Goal: Find specific page/section: Find specific page/section

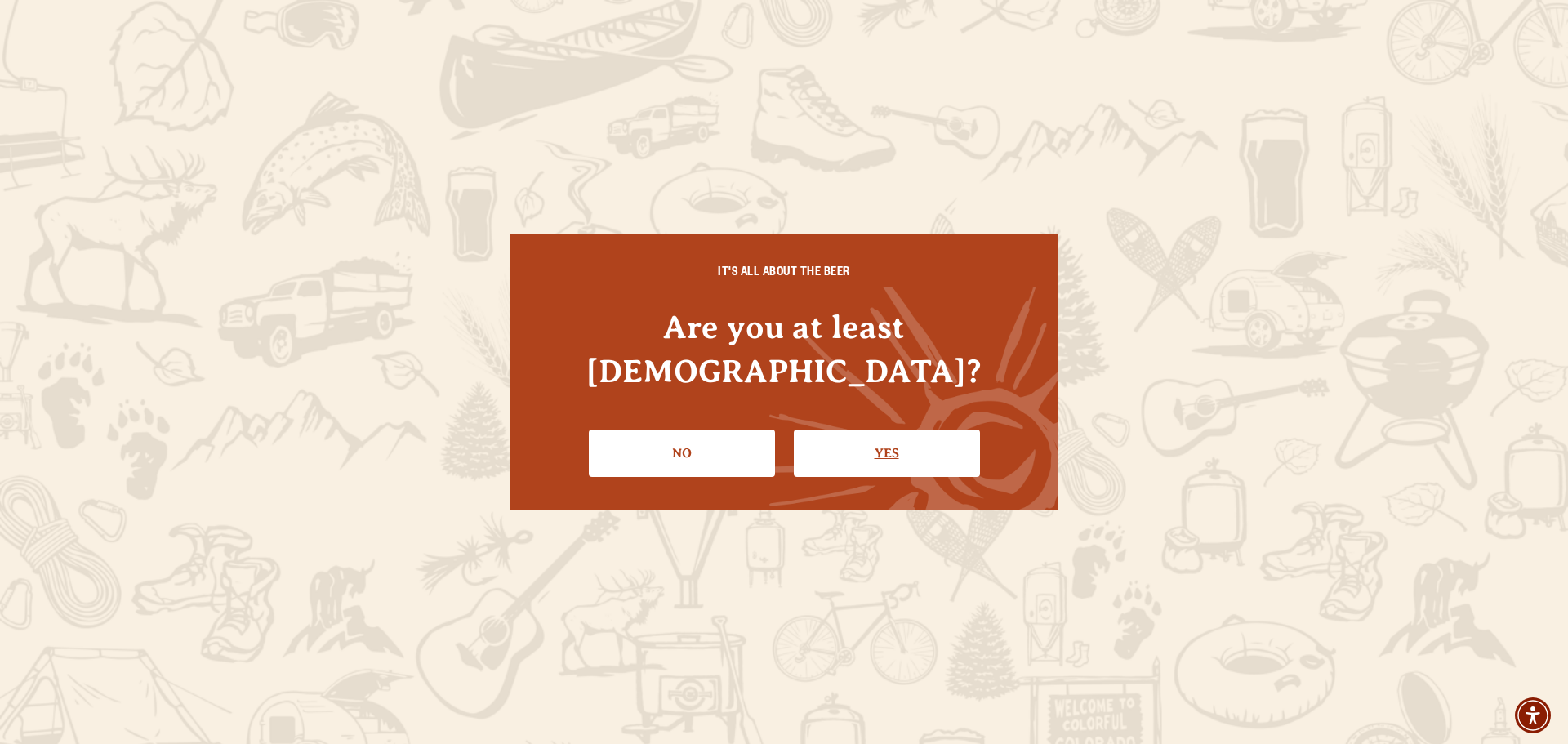
click at [904, 429] on link "Yes" at bounding box center [887, 452] width 186 height 47
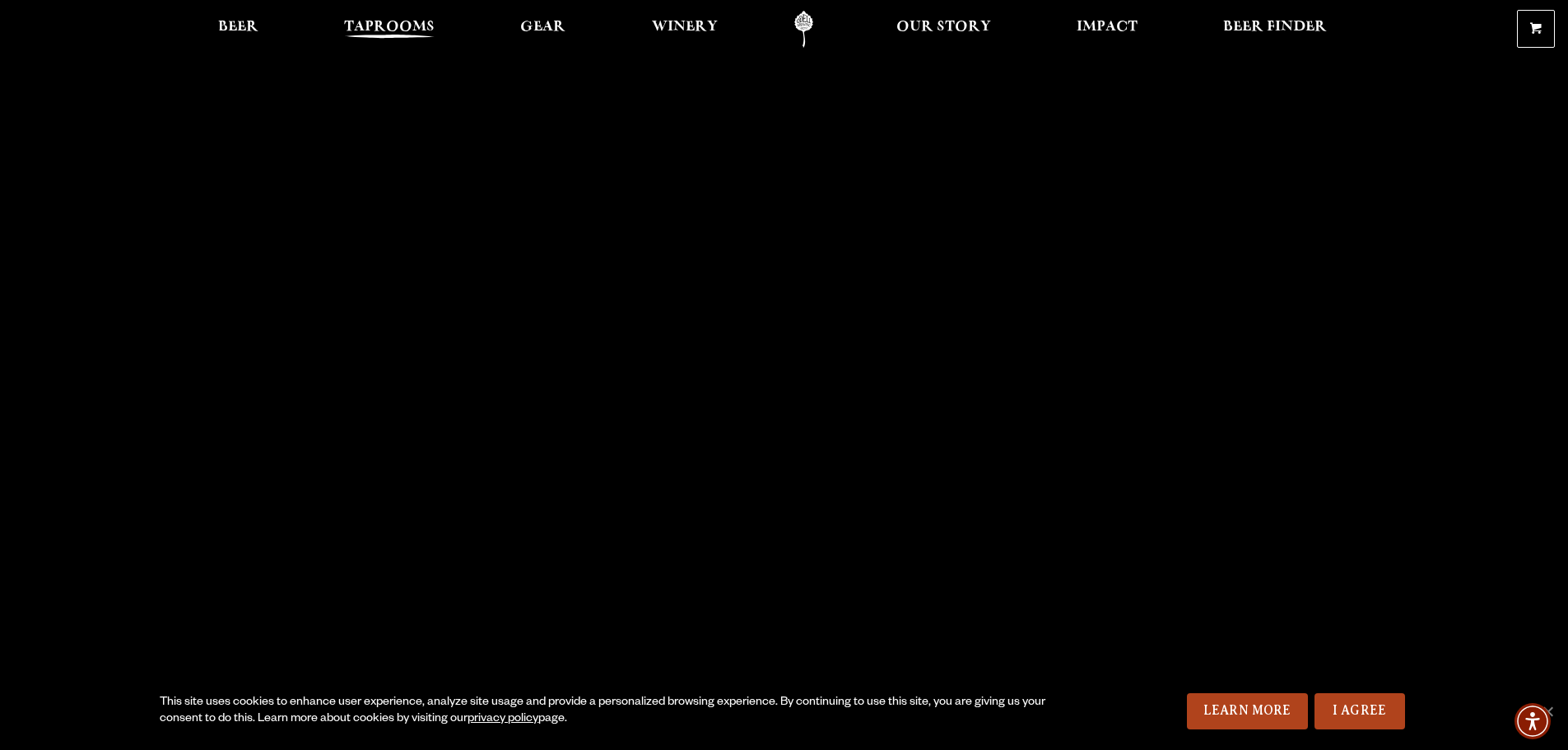
click at [396, 23] on span "Taprooms" at bounding box center [389, 27] width 91 height 13
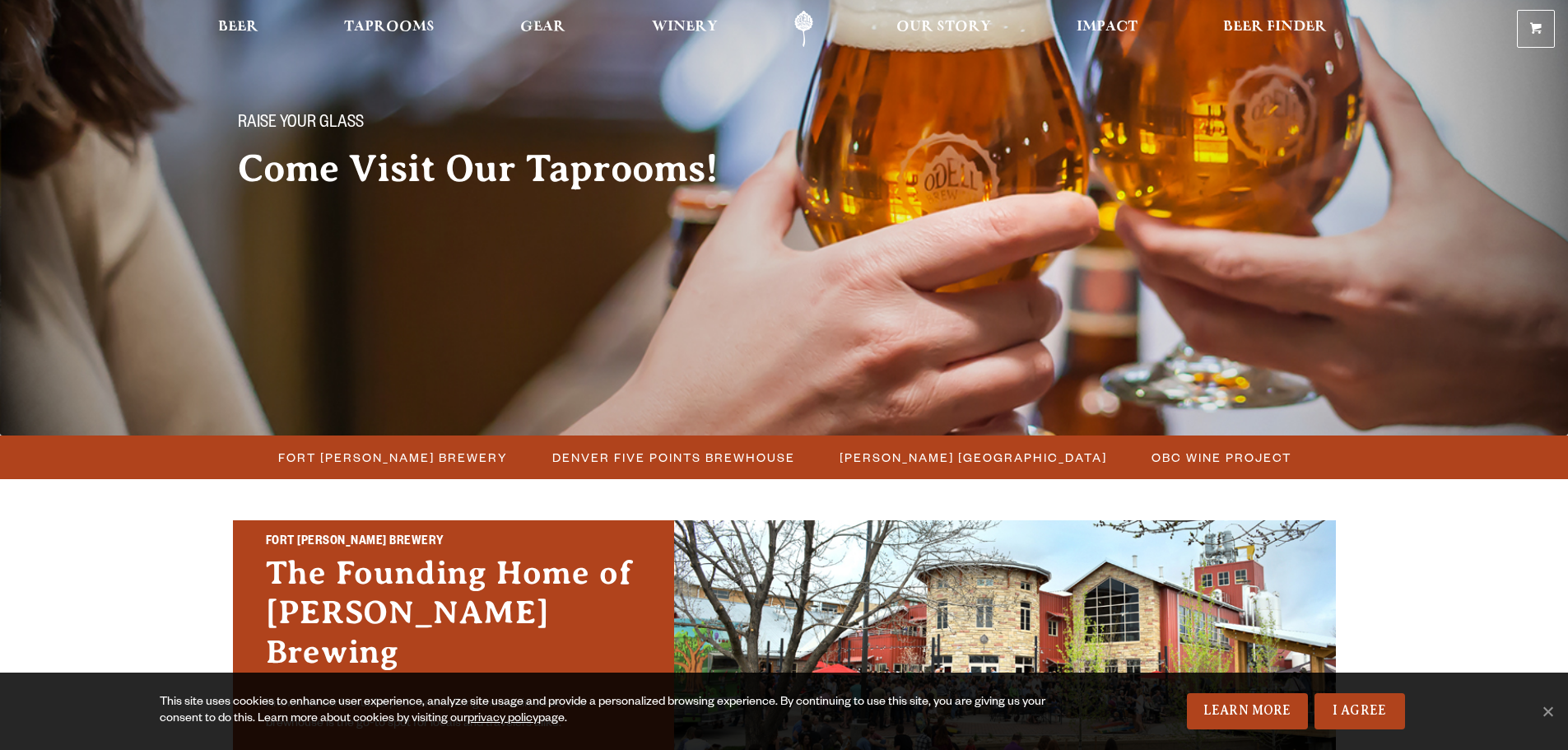
scroll to position [330, 0]
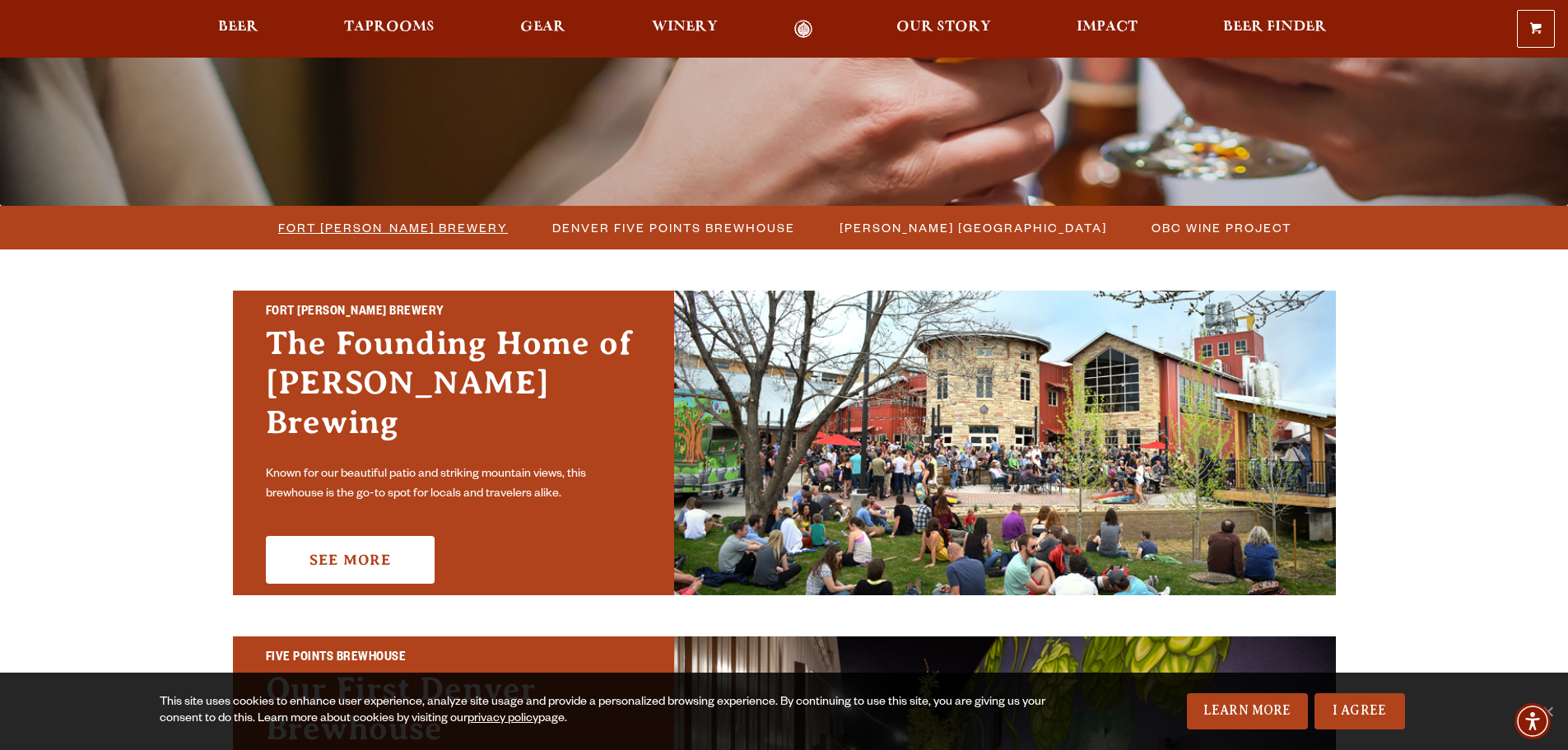
click at [408, 223] on span "Fort [PERSON_NAME] Brewery" at bounding box center [392, 227] width 229 height 23
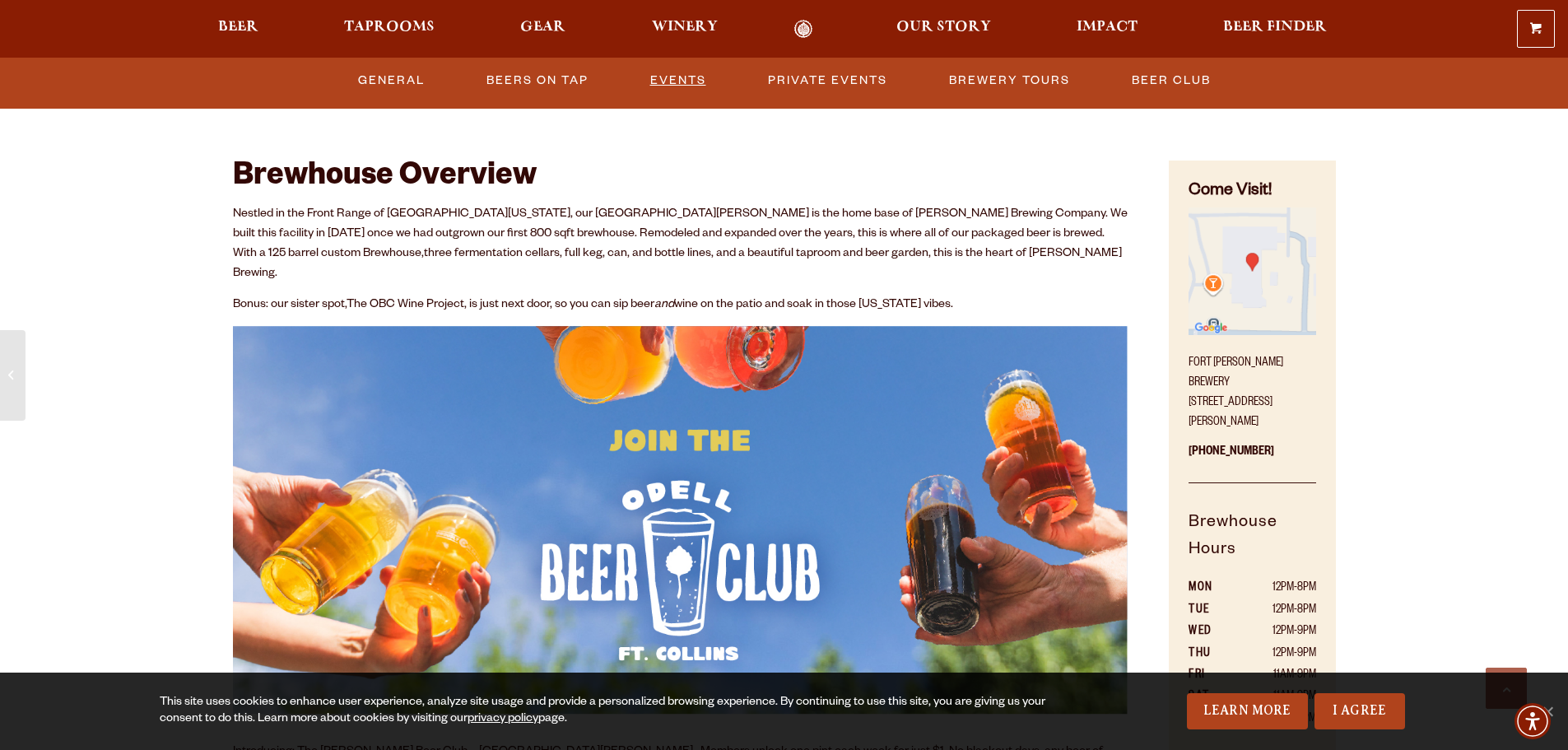
click at [673, 84] on link "Events" at bounding box center [678, 81] width 69 height 37
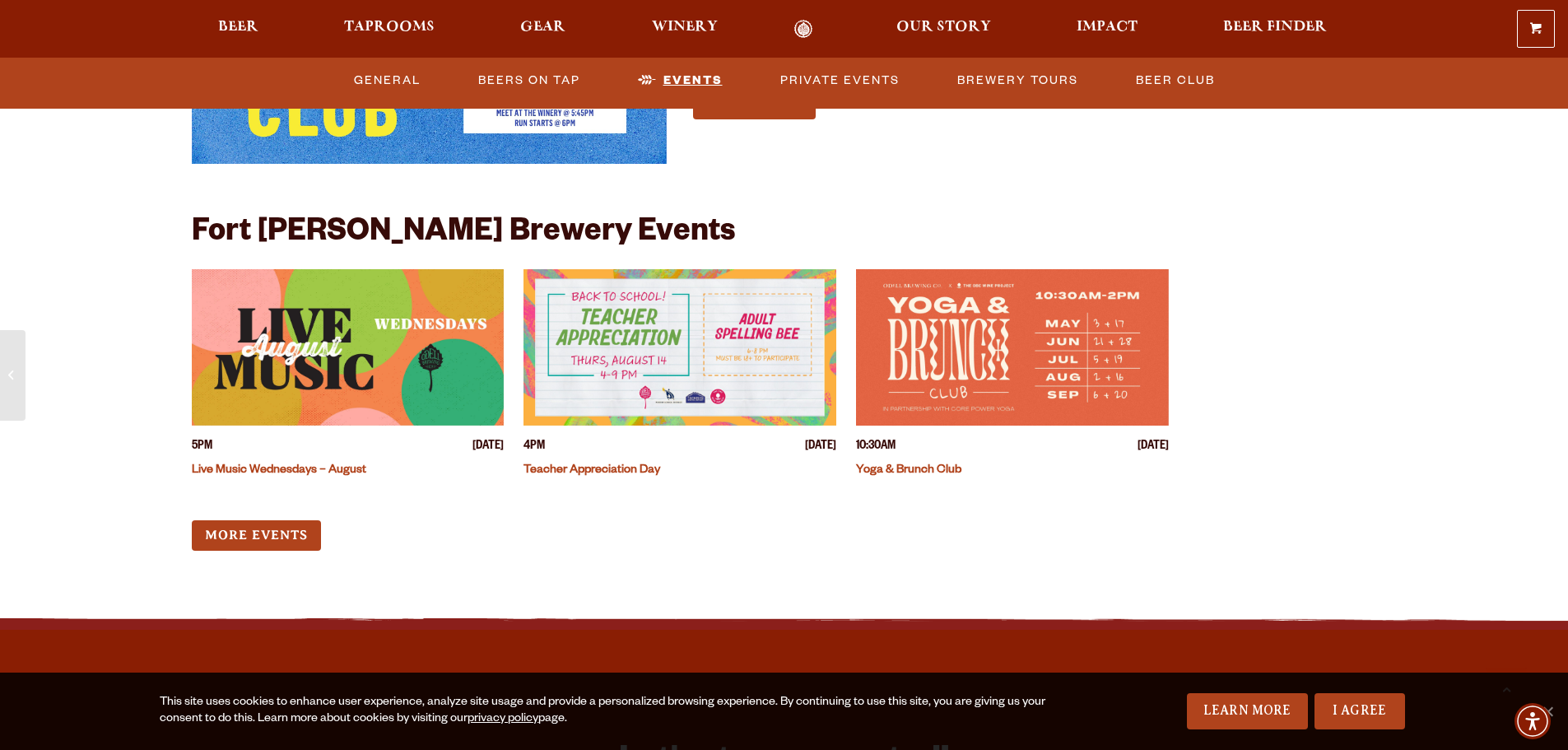
scroll to position [4192, 0]
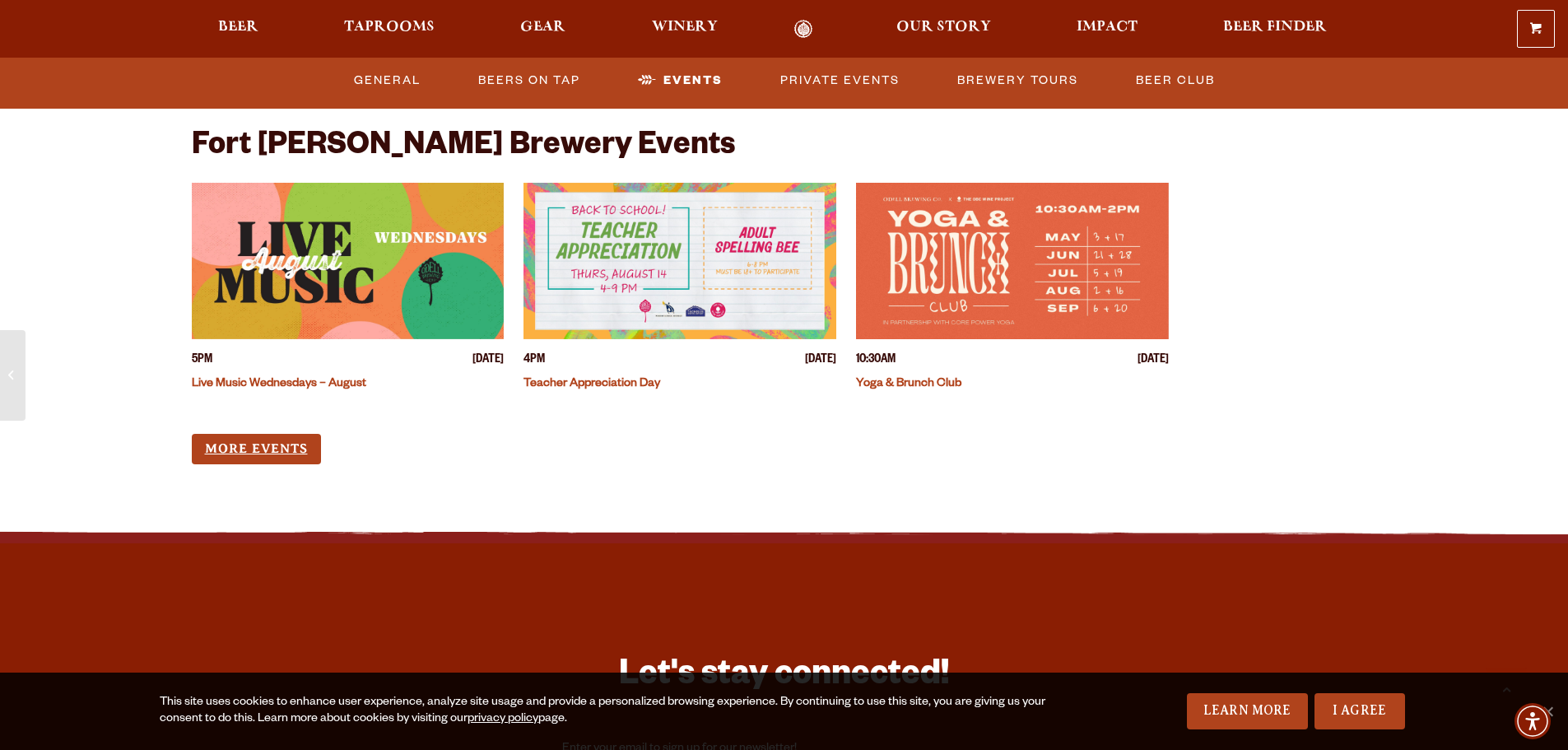
click at [234, 434] on link "More Events" at bounding box center [257, 449] width 129 height 31
